Goal: Check status

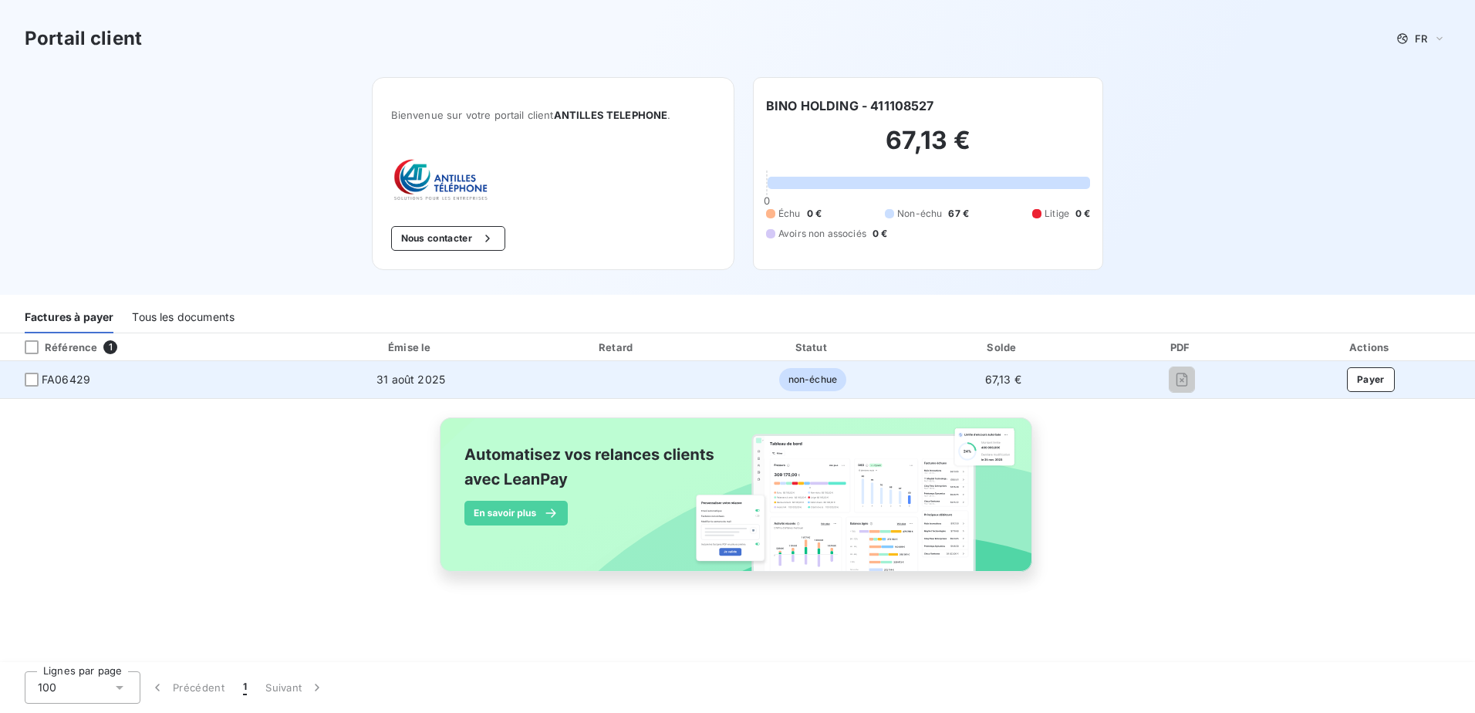
drag, startPoint x: 84, startPoint y: 380, endPoint x: 94, endPoint y: 380, distance: 10.1
click at [84, 379] on span "FA06429" at bounding box center [66, 379] width 49 height 15
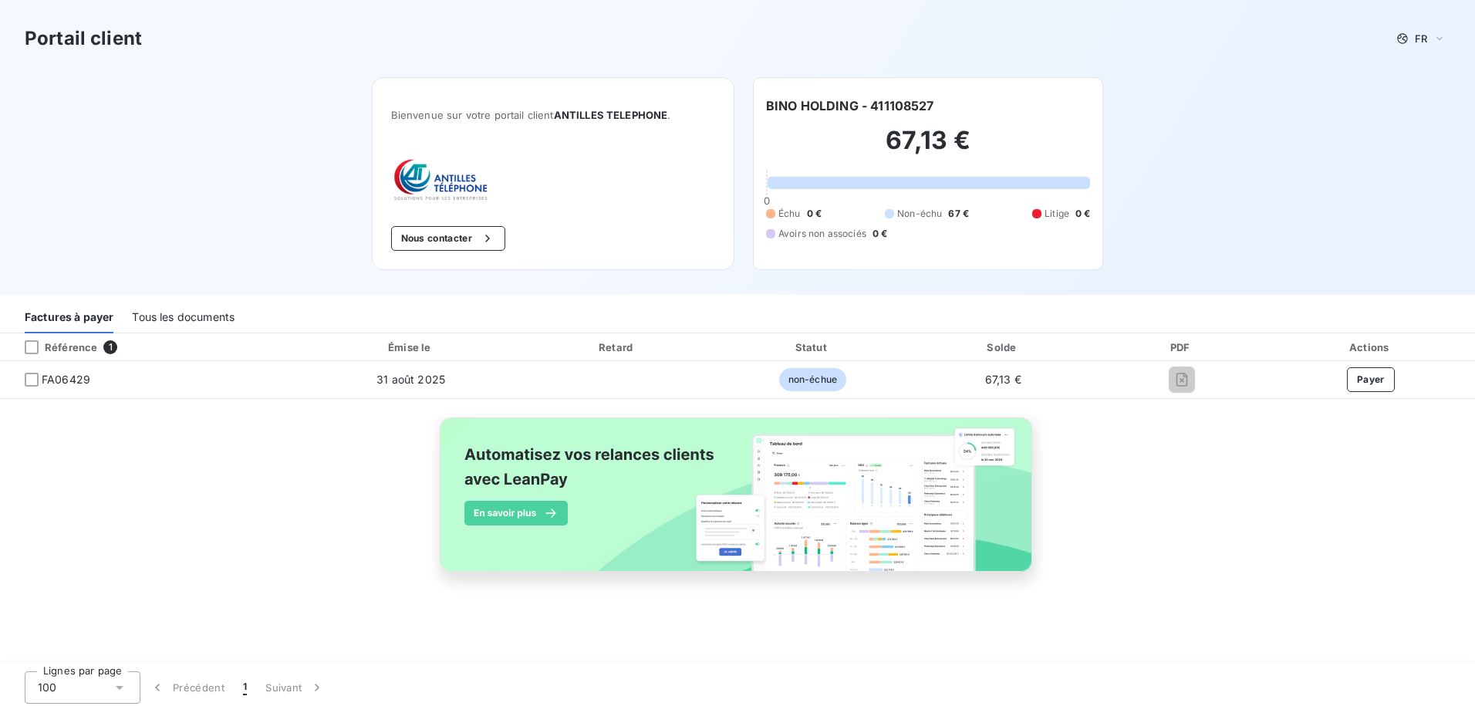
click at [1199, 542] on div "Référence 1 Émise le Retard Statut Solde PDF Actions FA06429 31 août 2025 non-é…" at bounding box center [737, 470] width 1475 height 274
